Goal: Transaction & Acquisition: Purchase product/service

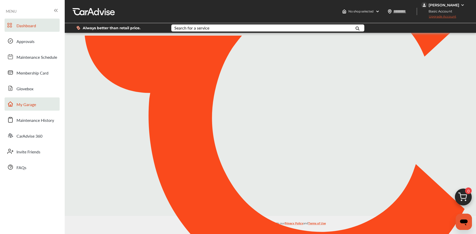
click at [37, 108] on link "My Garage" at bounding box center [32, 103] width 55 height 13
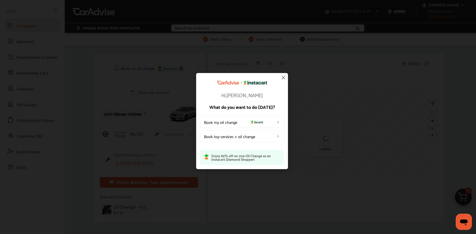
click at [283, 79] on img at bounding box center [284, 77] width 6 height 6
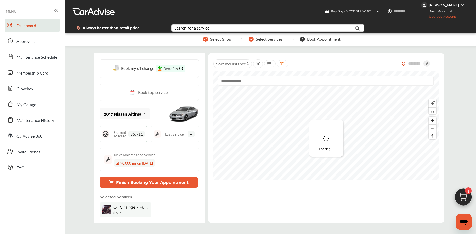
click at [467, 198] on img at bounding box center [464, 198] width 24 height 24
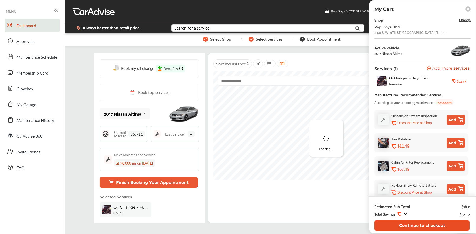
click at [394, 223] on button "Continue to checkout" at bounding box center [423, 225] width 96 height 10
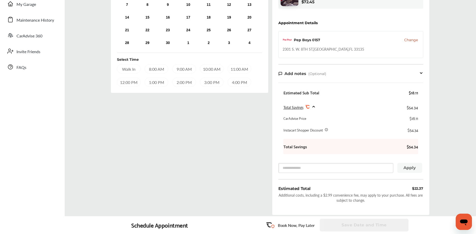
scroll to position [101, 0]
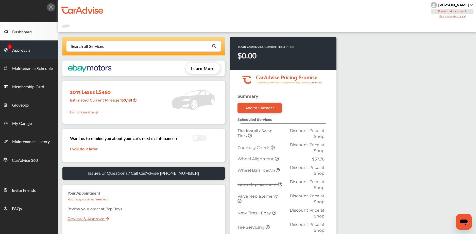
drag, startPoint x: 41, startPoint y: 45, endPoint x: 57, endPoint y: 44, distance: 15.8
click at [41, 45] on link "Approvals" at bounding box center [29, 49] width 58 height 18
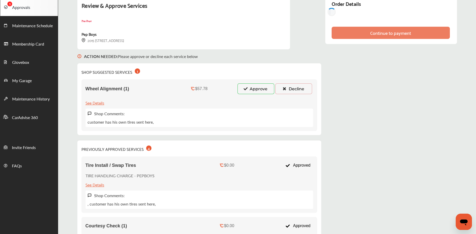
scroll to position [44, 0]
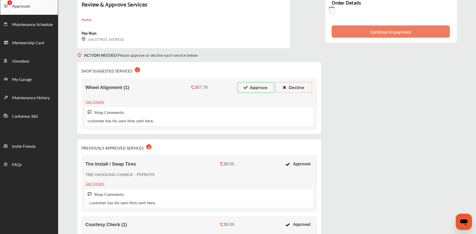
click at [238, 90] on button "Approve" at bounding box center [256, 87] width 37 height 11
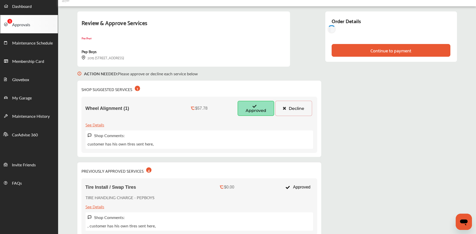
scroll to position [0, 0]
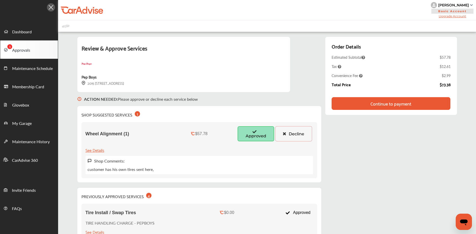
click at [371, 106] on div "Continue to payment" at bounding box center [391, 103] width 41 height 5
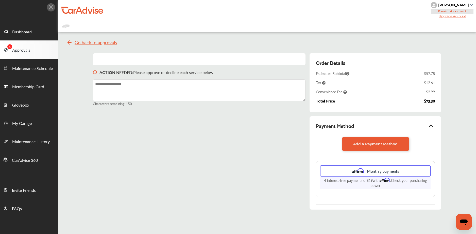
click at [454, 4] on div "Anthony Rossi" at bounding box center [454, 5] width 31 height 5
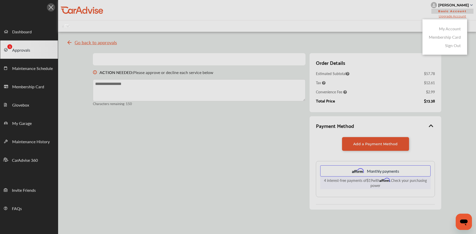
click at [448, 26] on link "My Account" at bounding box center [450, 29] width 22 height 6
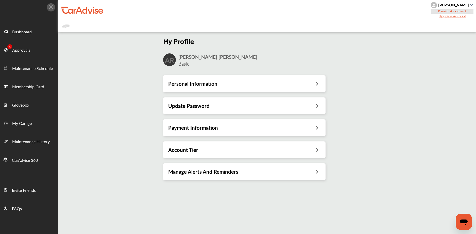
click at [209, 132] on div "Payment Information" at bounding box center [244, 127] width 163 height 17
click at [220, 130] on div "Payment Information" at bounding box center [244, 127] width 152 height 7
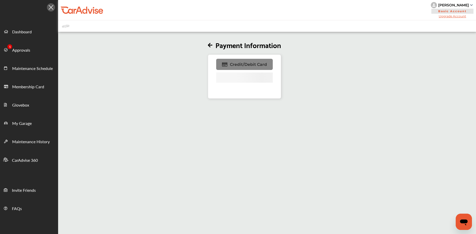
click at [244, 62] on span "Credit/Debit Card" at bounding box center [248, 64] width 37 height 5
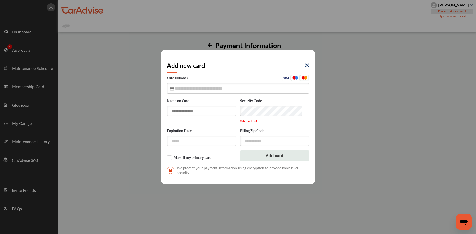
click at [196, 109] on input "text" at bounding box center [201, 110] width 69 height 10
click at [196, 90] on input "text" at bounding box center [238, 88] width 142 height 10
click at [305, 63] on img at bounding box center [307, 65] width 4 height 4
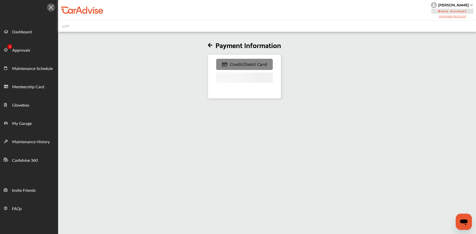
click at [241, 63] on span "Credit/Debit Card" at bounding box center [248, 64] width 37 height 5
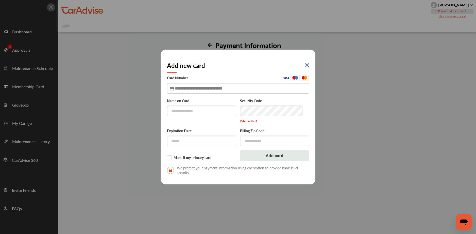
click at [191, 90] on input "text" at bounding box center [238, 88] width 142 height 10
click at [187, 110] on input "text" at bounding box center [201, 110] width 69 height 10
click at [189, 88] on input "text" at bounding box center [238, 88] width 142 height 10
type input "**********"
click at [188, 137] on input "text" at bounding box center [201, 140] width 69 height 10
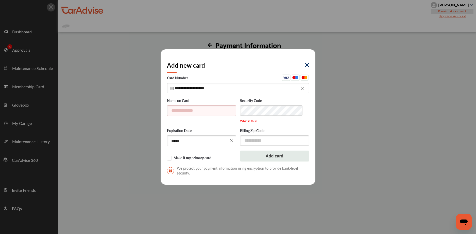
type input "*****"
click at [265, 141] on input "text" at bounding box center [274, 140] width 69 height 10
type input "*****"
click at [188, 112] on input "text" at bounding box center [201, 110] width 69 height 10
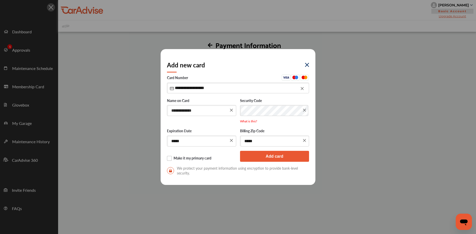
type input "**********"
click at [168, 157] on label "Make it my primary card" at bounding box center [201, 158] width 69 height 5
click at [284, 159] on button "Add card" at bounding box center [274, 156] width 69 height 11
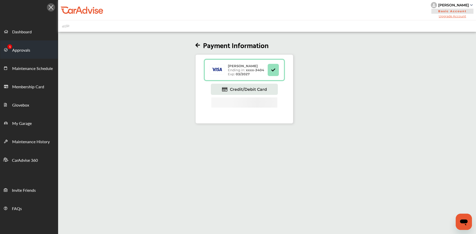
click at [22, 51] on span "Approvals" at bounding box center [21, 50] width 18 height 7
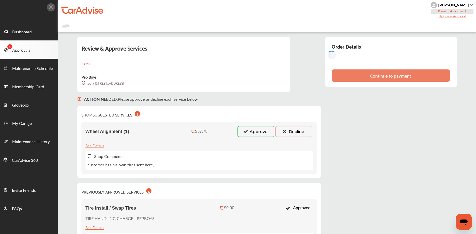
click at [238, 131] on button "Approve" at bounding box center [256, 131] width 37 height 11
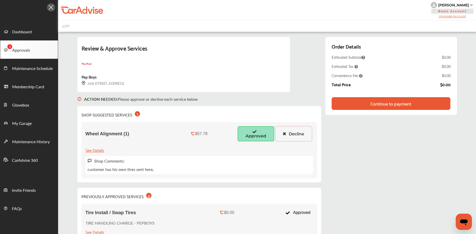
click at [371, 103] on div "Continue to payment" at bounding box center [391, 103] width 41 height 5
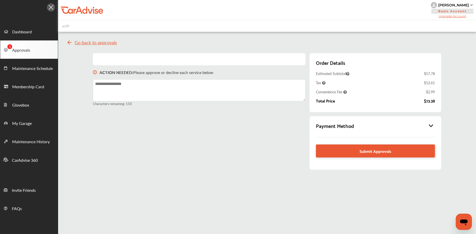
click at [434, 126] on icon at bounding box center [431, 125] width 6 height 5
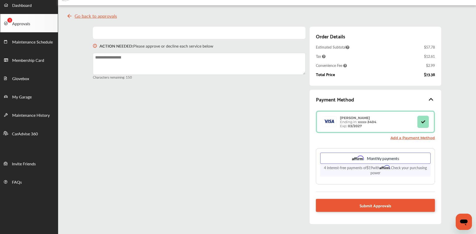
scroll to position [55, 0]
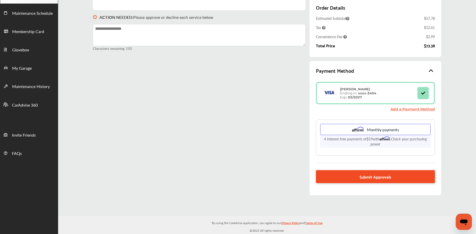
click at [382, 177] on span "Submit Approvals" at bounding box center [376, 176] width 32 height 7
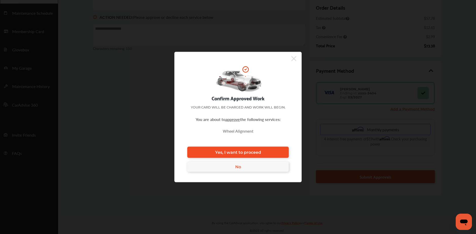
click at [261, 152] on span "Yes, I want to proceed" at bounding box center [238, 152] width 46 height 5
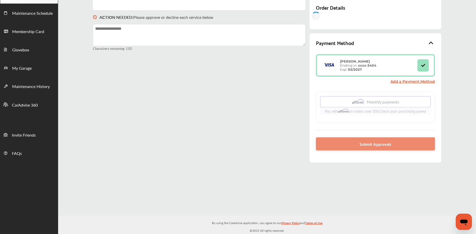
scroll to position [0, 0]
